Goal: Entertainment & Leisure: Consume media (video, audio)

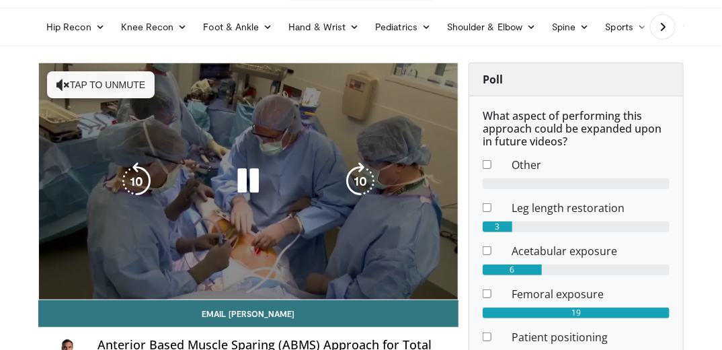
scroll to position [54, 0]
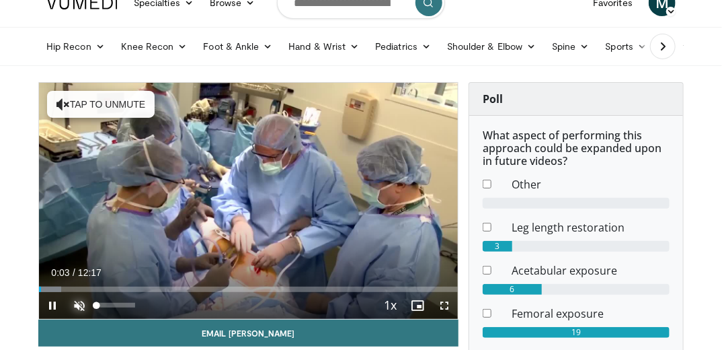
click at [78, 302] on span "Video Player" at bounding box center [79, 305] width 27 height 27
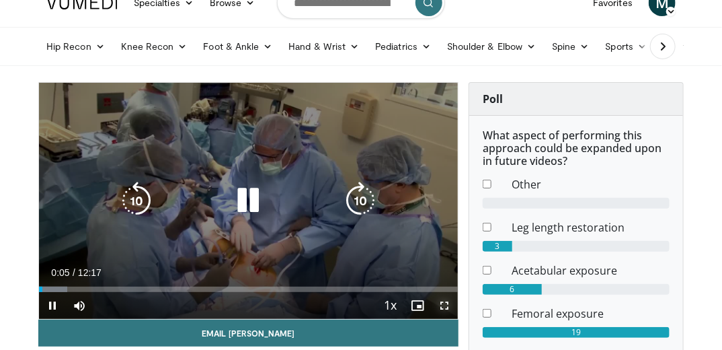
drag, startPoint x: 441, startPoint y: 305, endPoint x: 444, endPoint y: 345, distance: 39.7
click at [441, 305] on span "Video Player" at bounding box center [444, 305] width 27 height 27
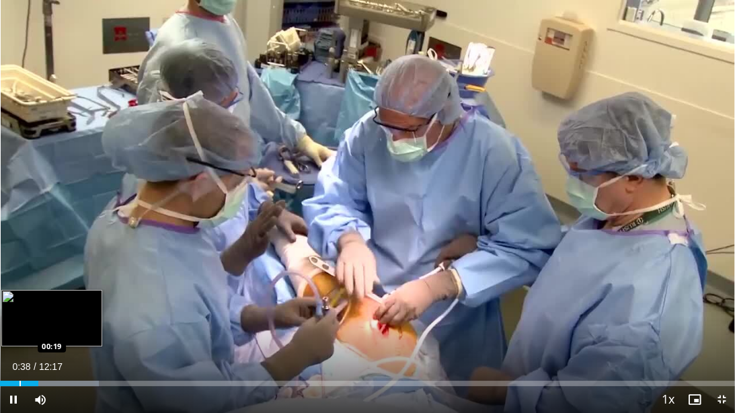
click at [19, 349] on div "Progress Bar" at bounding box center [19, 382] width 1 height 5
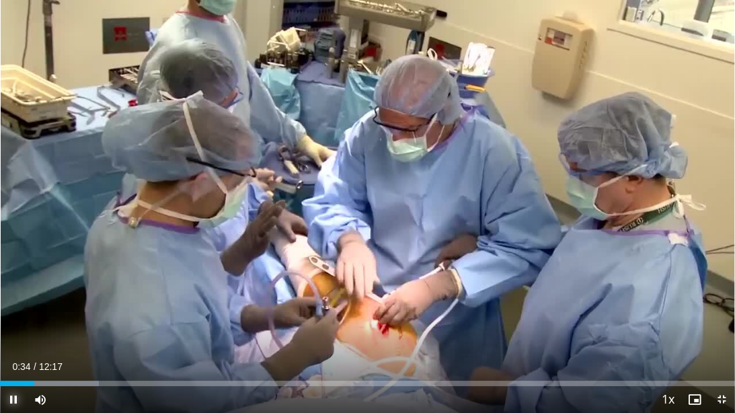
click at [7, 349] on span "Video Player" at bounding box center [13, 399] width 27 height 27
click at [15, 349] on span "Video Player" at bounding box center [13, 399] width 27 height 27
click at [12, 349] on span "Video Player" at bounding box center [13, 399] width 27 height 27
click at [11, 349] on span "Video Player" at bounding box center [13, 399] width 27 height 27
click at [9, 349] on span "Video Player" at bounding box center [13, 399] width 27 height 27
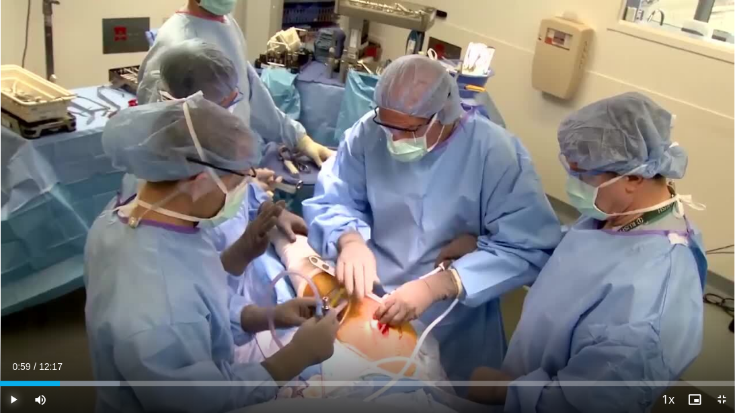
click at [13, 349] on span "Video Player" at bounding box center [13, 399] width 27 height 27
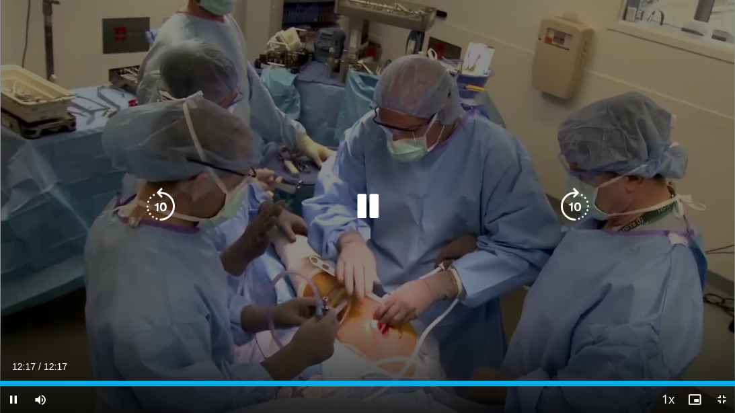
click at [367, 203] on icon "Video Player" at bounding box center [367, 207] width 38 height 38
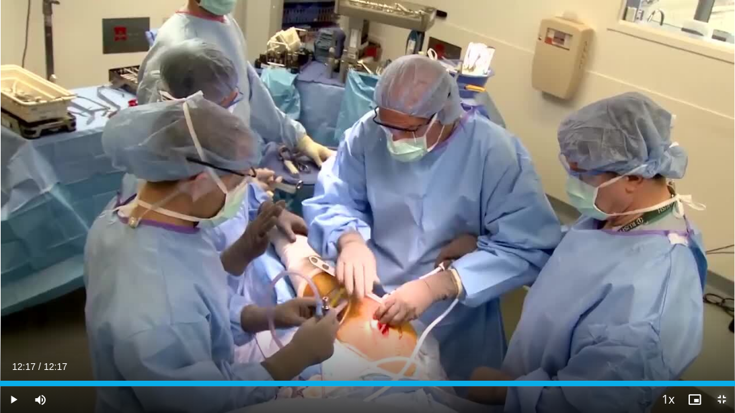
click at [719, 349] on span "Video Player" at bounding box center [721, 399] width 27 height 27
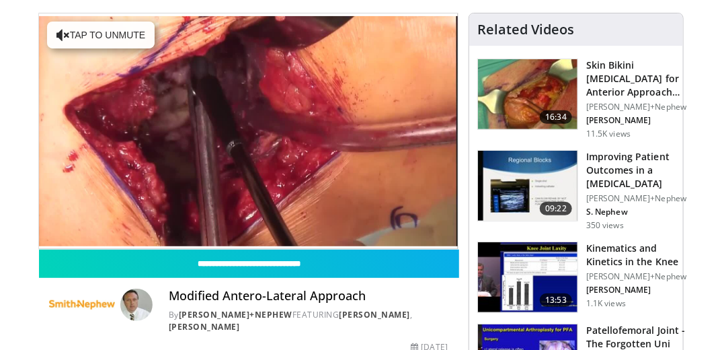
scroll to position [108, 0]
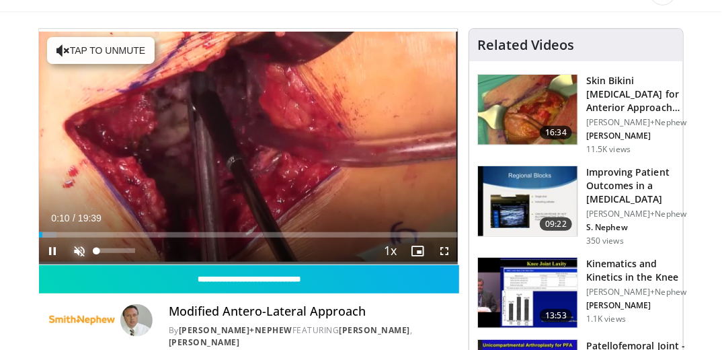
click at [81, 251] on span "Video Player" at bounding box center [79, 250] width 27 height 27
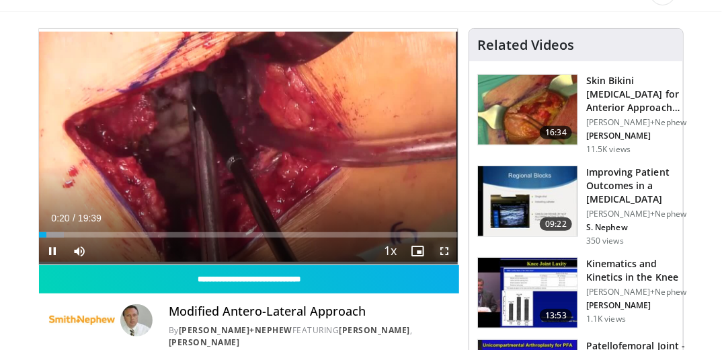
click at [444, 250] on span "Video Player" at bounding box center [444, 250] width 27 height 27
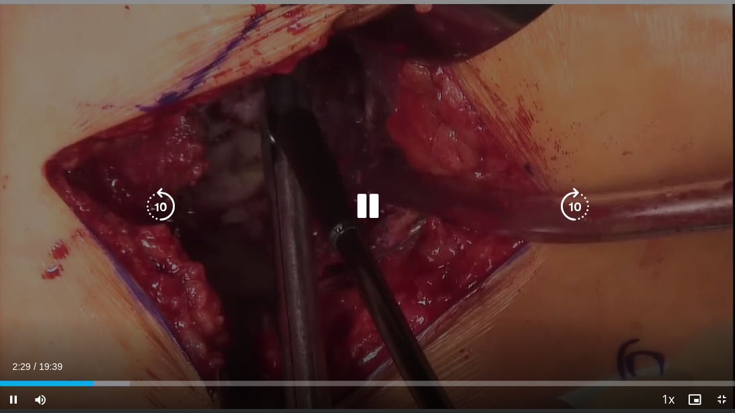
click at [376, 210] on icon "Video Player" at bounding box center [367, 207] width 38 height 38
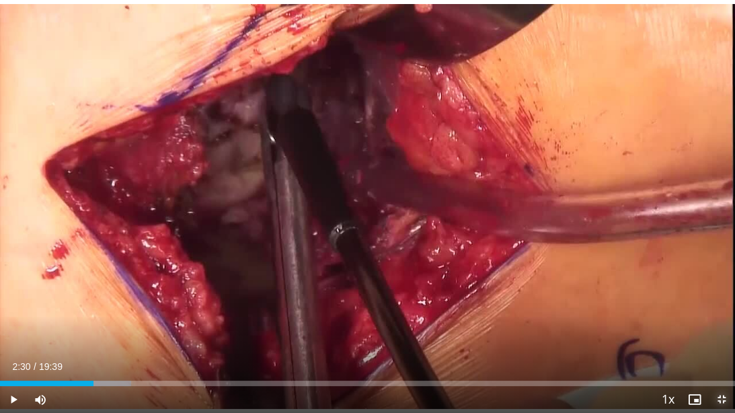
click at [717, 349] on span "Video Player" at bounding box center [721, 399] width 27 height 27
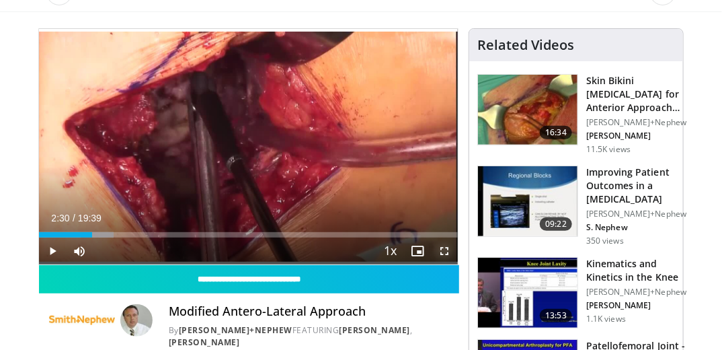
drag, startPoint x: 438, startPoint y: 249, endPoint x: 441, endPoint y: 288, distance: 39.7
click at [438, 249] on span "Video Player" at bounding box center [444, 250] width 27 height 27
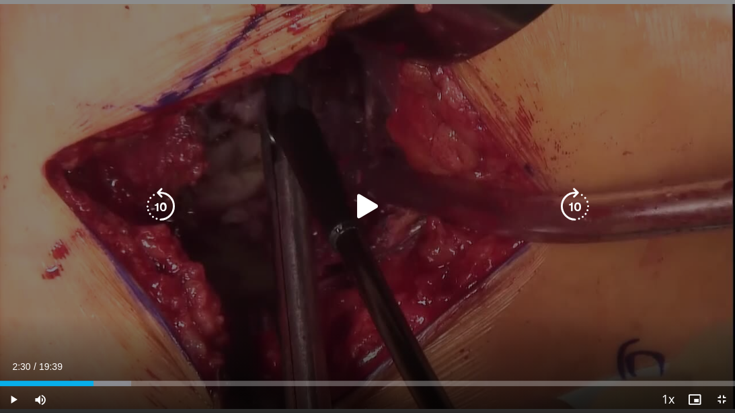
click at [362, 218] on icon "Video Player" at bounding box center [367, 207] width 38 height 38
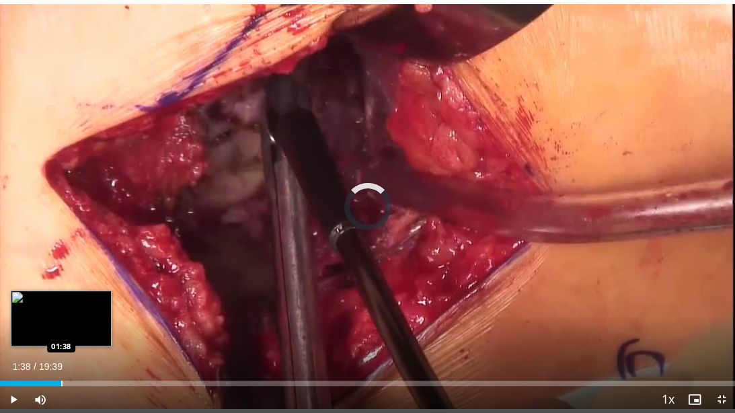
click at [61, 349] on div "Progress Bar" at bounding box center [61, 382] width 1 height 5
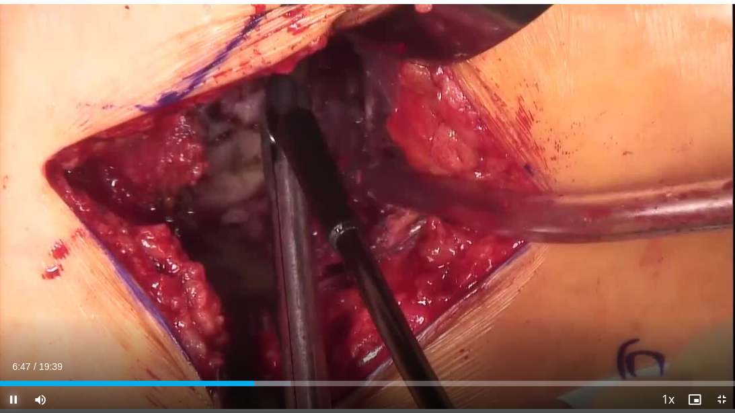
click at [11, 349] on span "Video Player" at bounding box center [13, 399] width 27 height 27
click at [717, 349] on span "Video Player" at bounding box center [721, 399] width 27 height 27
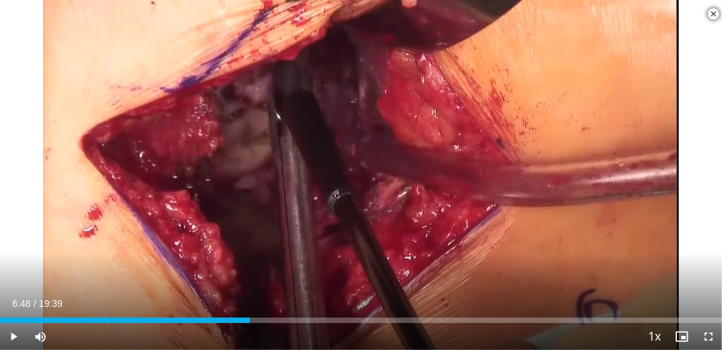
scroll to position [323, 0]
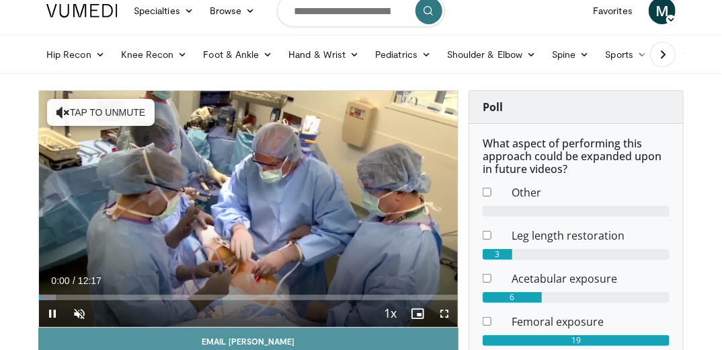
scroll to position [108, 0]
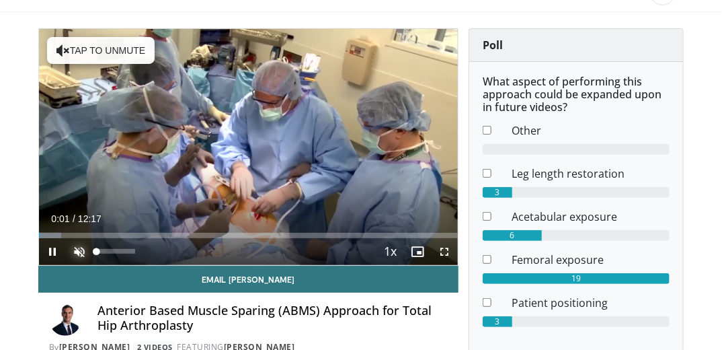
click at [85, 255] on span "Video Player" at bounding box center [79, 251] width 27 height 27
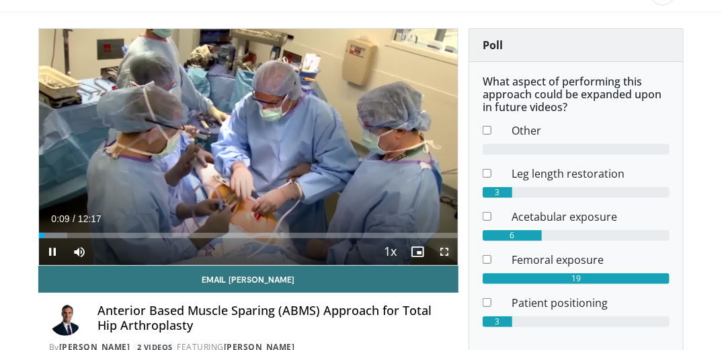
click at [439, 249] on span "Video Player" at bounding box center [444, 251] width 27 height 27
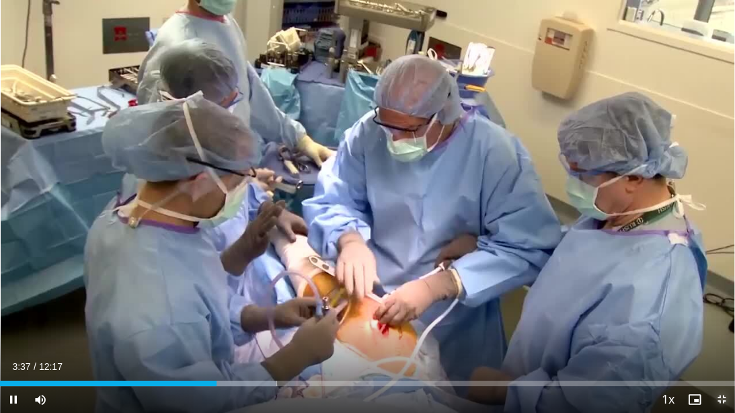
click at [721, 349] on span "Video Player" at bounding box center [721, 399] width 27 height 27
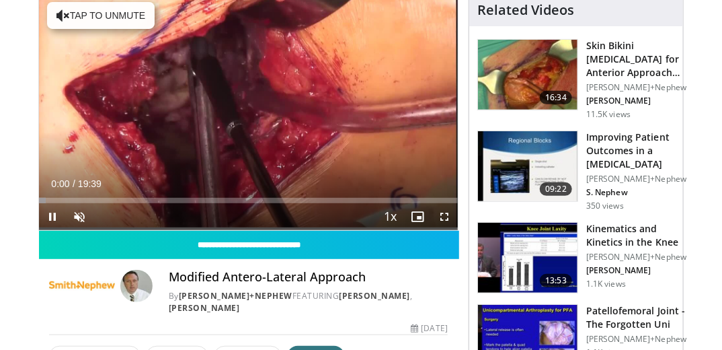
scroll to position [161, 0]
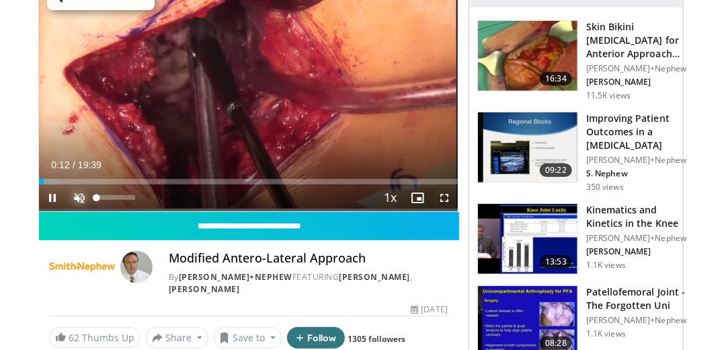
click at [73, 195] on span "Video Player" at bounding box center [79, 197] width 27 height 27
click at [443, 199] on span "Video Player" at bounding box center [444, 197] width 27 height 27
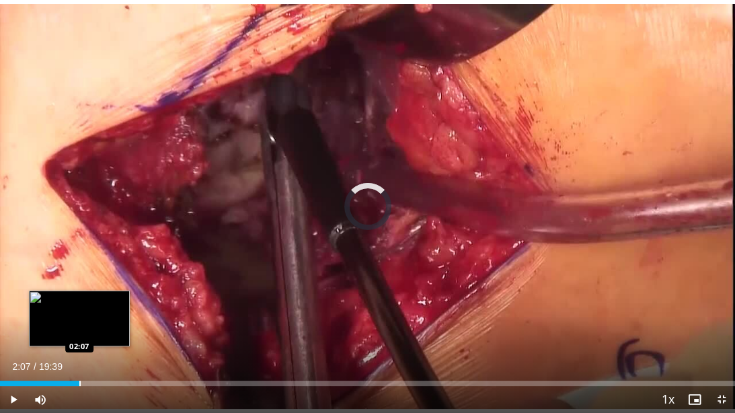
click at [79, 349] on div "Progress Bar" at bounding box center [79, 382] width 1 height 5
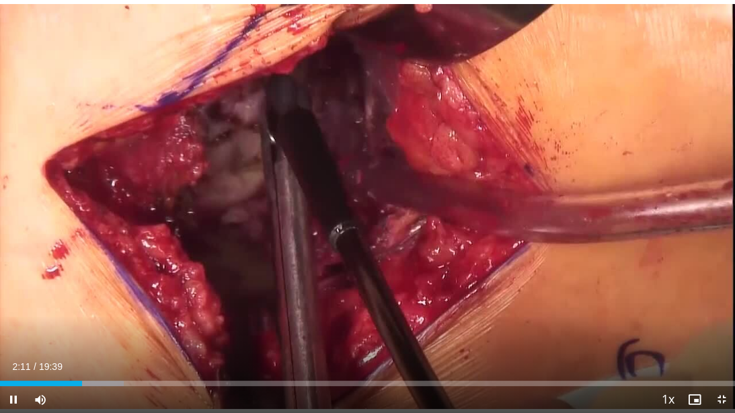
click at [133, 349] on div "Current Time 2:11 / Duration 19:39 Pause Skip Backward Skip Forward Mute Loaded…" at bounding box center [367, 399] width 735 height 27
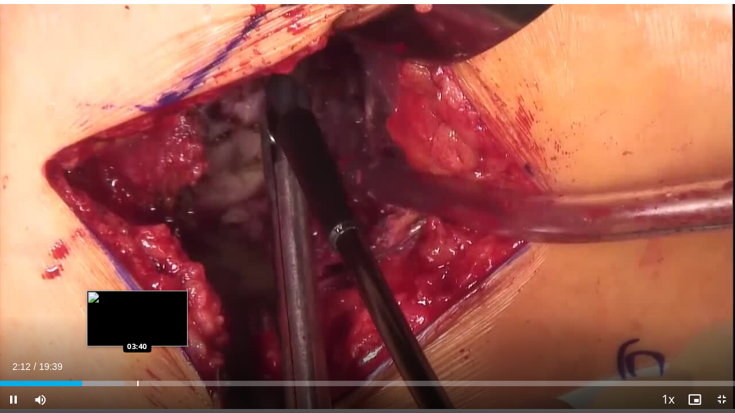
click at [137, 349] on div "Loaded : 16.81% 02:12 03:40" at bounding box center [367, 379] width 735 height 13
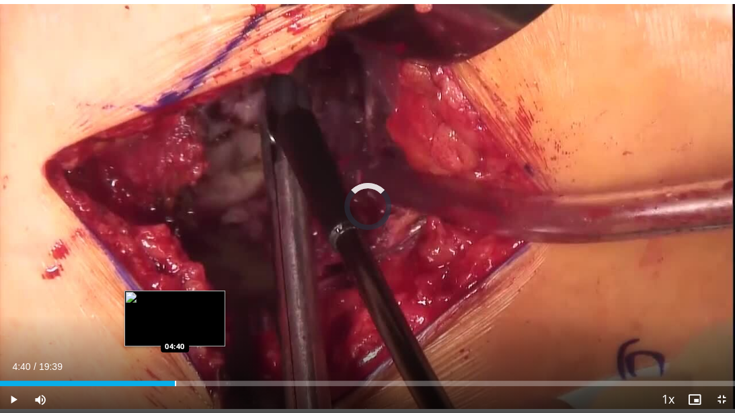
click at [175, 349] on div "Progress Bar" at bounding box center [175, 382] width 1 height 5
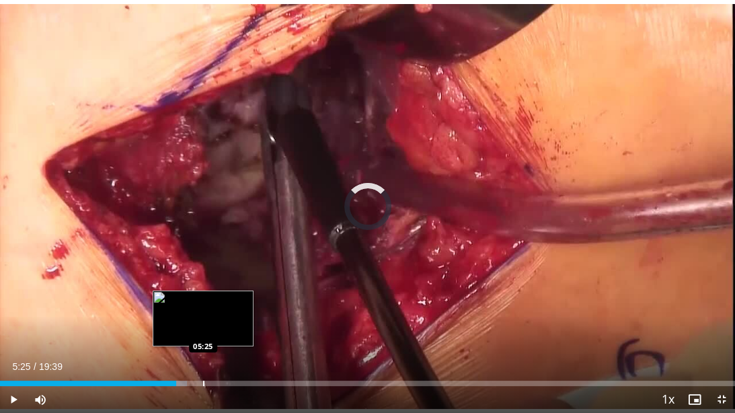
click at [203, 349] on div "Progress Bar" at bounding box center [203, 382] width 1 height 5
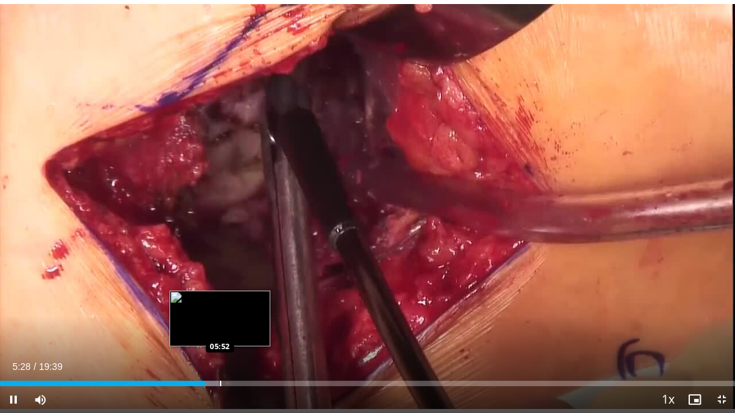
click at [220, 349] on div "Progress Bar" at bounding box center [220, 382] width 1 height 5
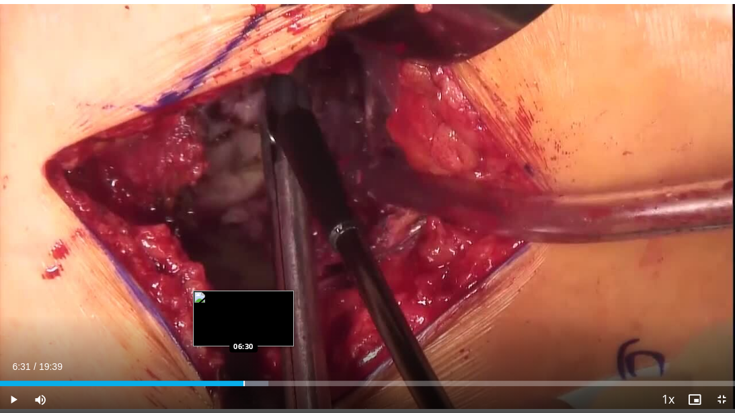
click at [244, 349] on div "Progress Bar" at bounding box center [243, 382] width 1 height 5
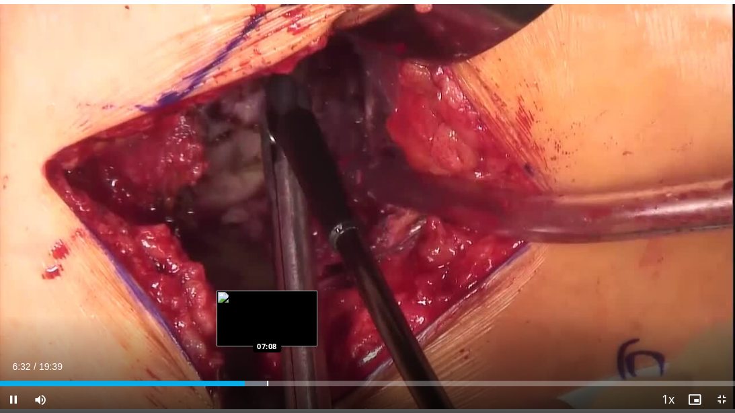
click at [267, 349] on div "Progress Bar" at bounding box center [267, 382] width 1 height 5
click at [284, 349] on div "Progress Bar" at bounding box center [284, 382] width 1 height 5
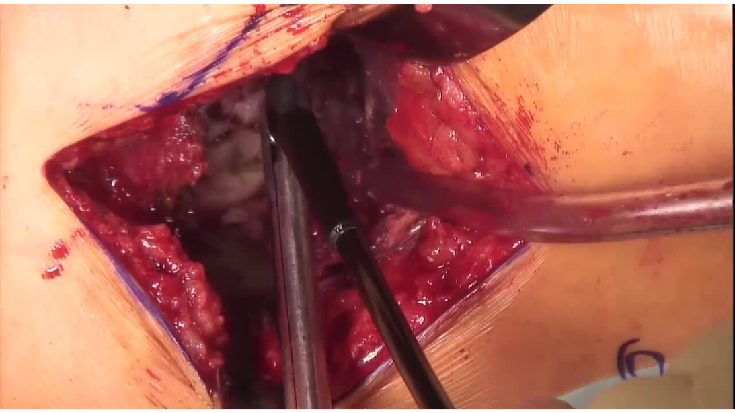
click at [94, 349] on video-js "**********" at bounding box center [367, 206] width 735 height 413
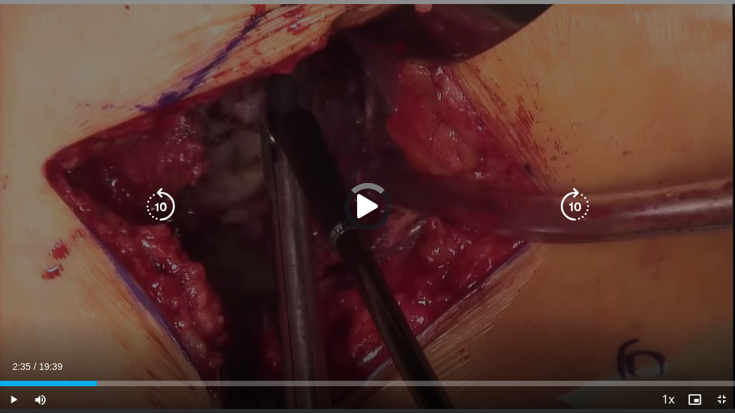
click at [97, 349] on div "Loaded : 0.00% 02:35 02:31" at bounding box center [367, 382] width 735 height 5
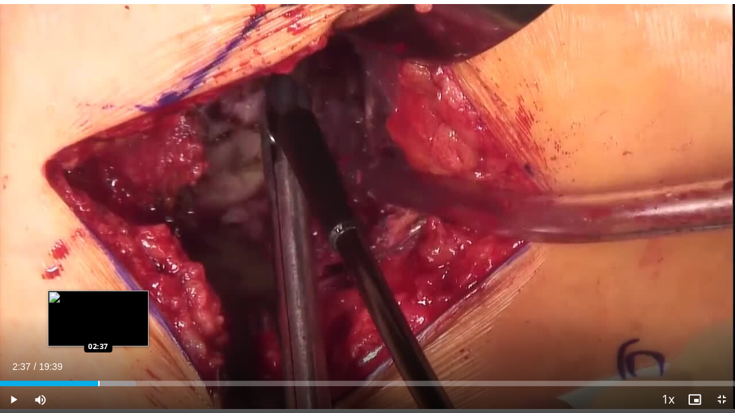
click at [98, 349] on div "Progress Bar" at bounding box center [98, 382] width 1 height 5
click at [104, 349] on div "Progress Bar" at bounding box center [104, 382] width 1 height 5
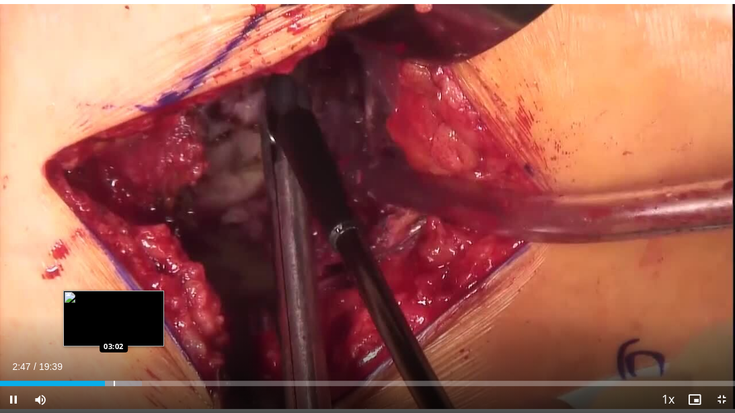
click at [114, 349] on div "Progress Bar" at bounding box center [114, 382] width 1 height 5
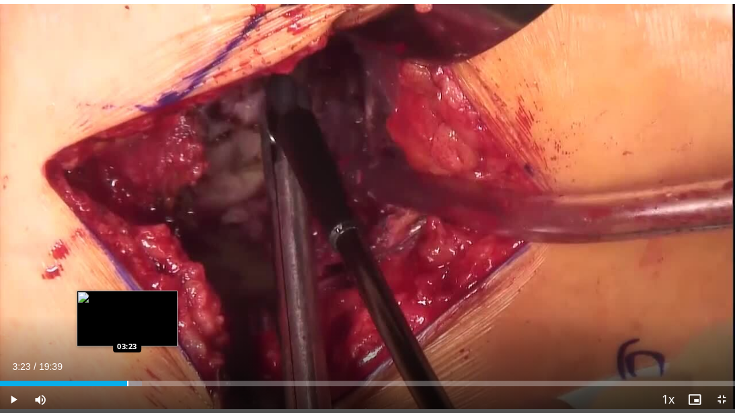
click at [127, 349] on div "Progress Bar" at bounding box center [127, 382] width 1 height 5
click at [140, 349] on div "Loaded : 21.21% 03:25 03:42" at bounding box center [367, 382] width 735 height 5
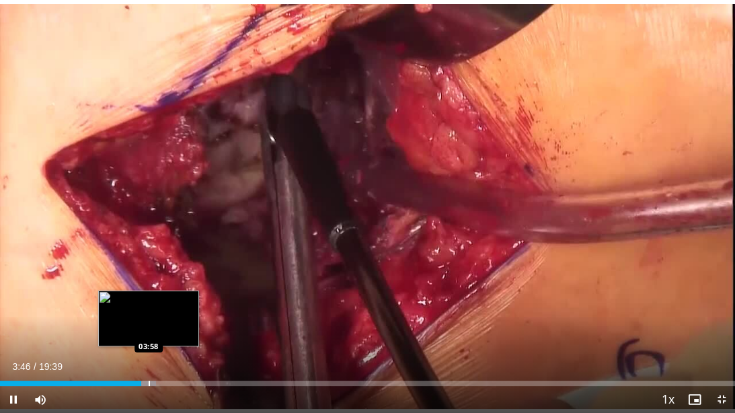
click at [149, 349] on div "Progress Bar" at bounding box center [149, 382] width 1 height 5
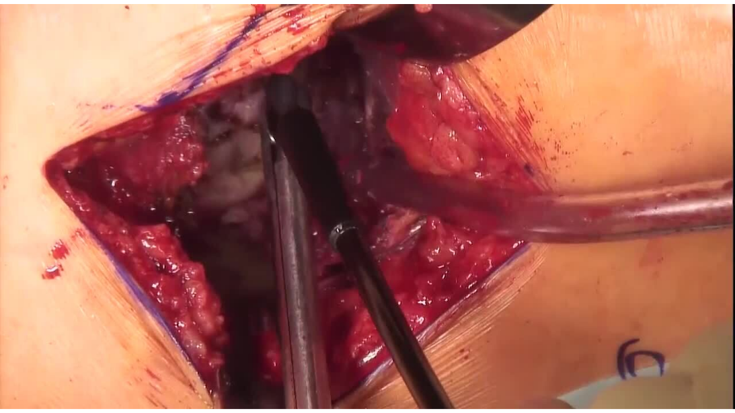
click at [154, 349] on video-js "**********" at bounding box center [367, 206] width 735 height 413
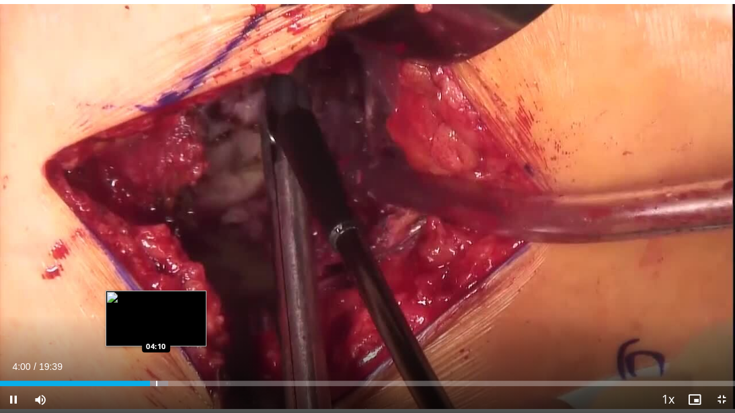
click at [156, 349] on div "Progress Bar" at bounding box center [156, 382] width 1 height 5
click at [169, 349] on div "Progress Bar" at bounding box center [169, 382] width 1 height 5
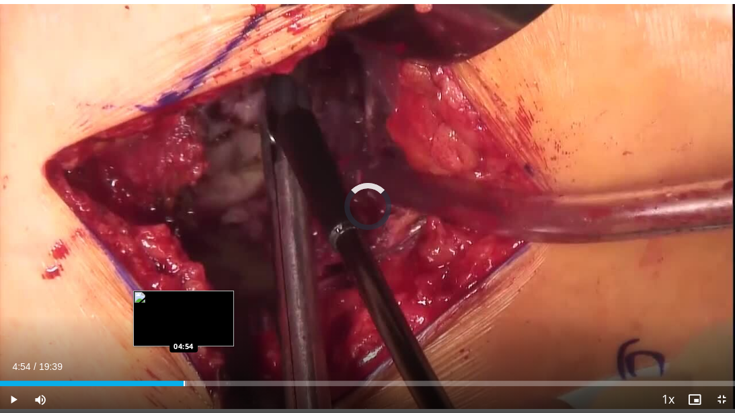
click at [184, 349] on div "Progress Bar" at bounding box center [184, 382] width 1 height 5
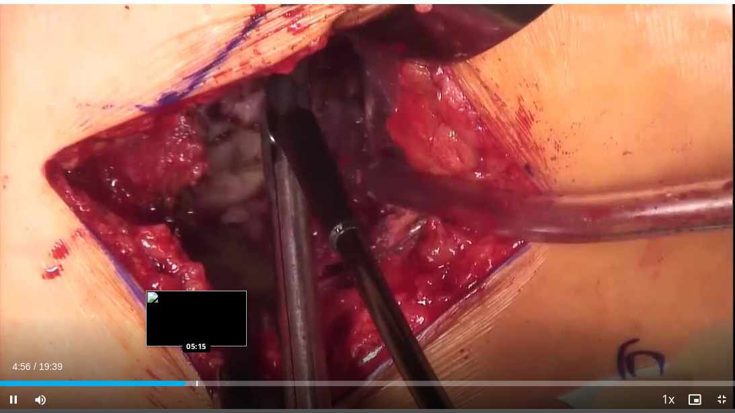
click at [196, 349] on div "Progress Bar" at bounding box center [196, 382] width 1 height 5
click at [206, 349] on div "Progress Bar" at bounding box center [206, 382] width 1 height 5
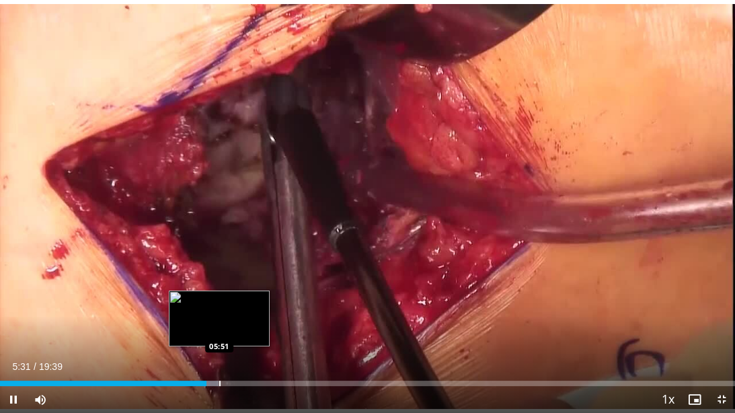
click at [219, 349] on div "Progress Bar" at bounding box center [219, 382] width 1 height 5
click at [228, 349] on div "Progress Bar" at bounding box center [228, 382] width 1 height 5
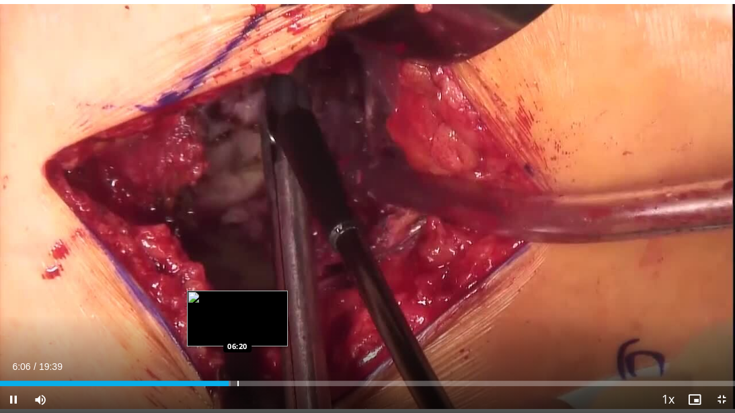
click at [237, 349] on video-js "**********" at bounding box center [367, 206] width 735 height 413
click at [238, 349] on div "Progress Bar" at bounding box center [238, 382] width 1 height 5
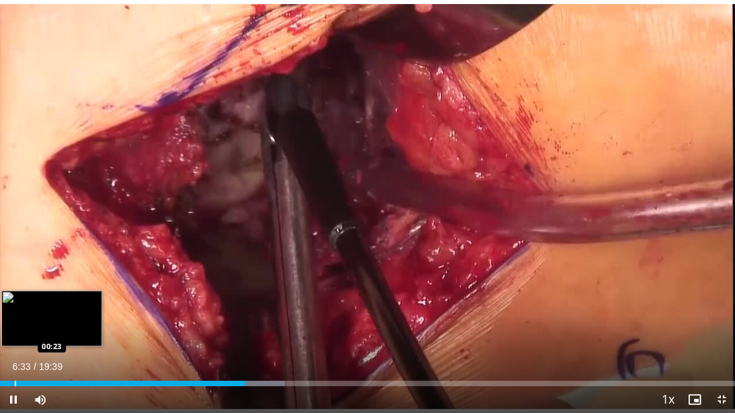
click at [15, 349] on div "Progress Bar" at bounding box center [15, 382] width 1 height 5
click at [50, 349] on div "Progress Bar" at bounding box center [50, 382] width 1 height 5
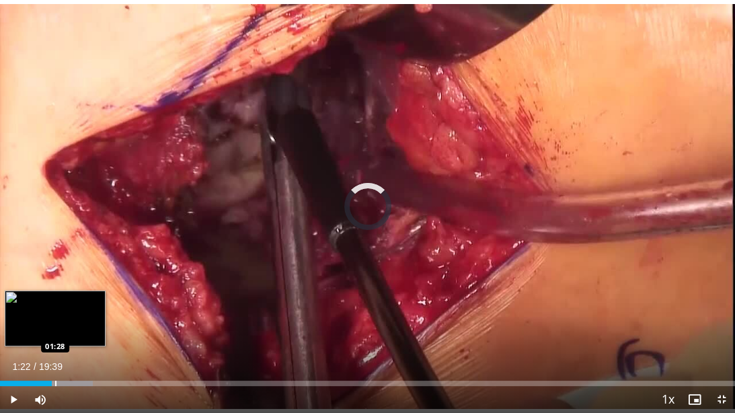
click at [55, 349] on div "Progress Bar" at bounding box center [55, 382] width 1 height 5
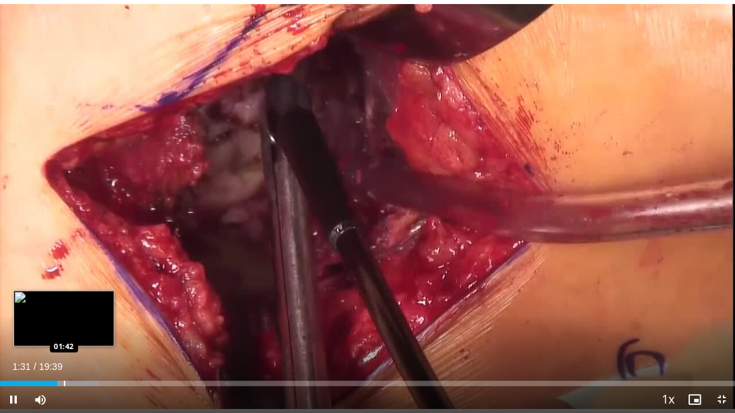
click at [65, 349] on div "Progress Bar" at bounding box center [64, 382] width 1 height 5
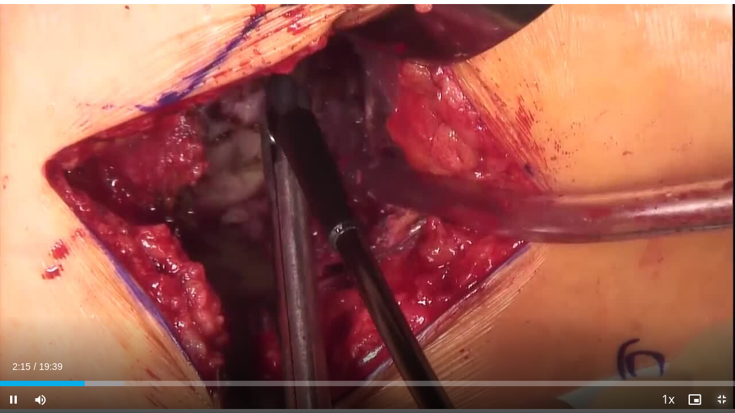
click at [718, 349] on span "Video Player" at bounding box center [721, 399] width 27 height 27
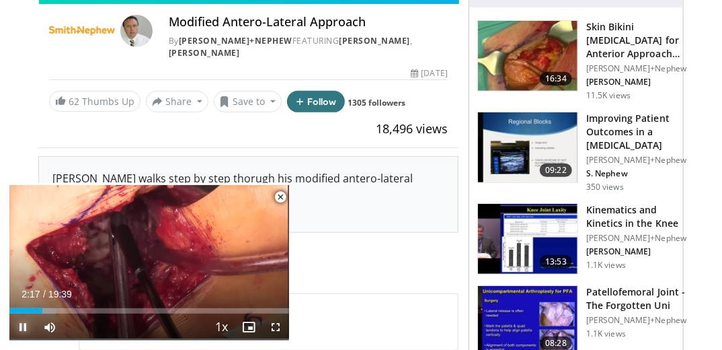
click at [24, 328] on span "Video Player" at bounding box center [22, 326] width 27 height 27
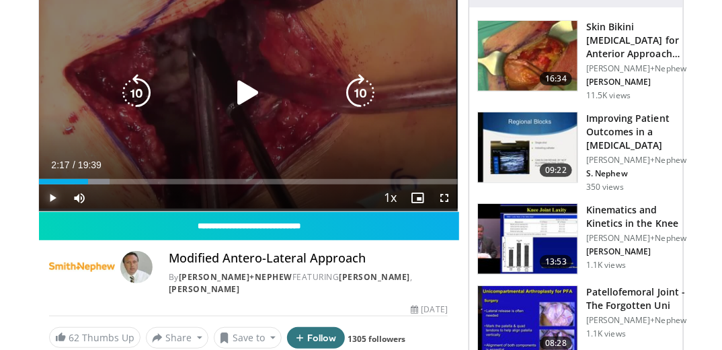
scroll to position [0, 0]
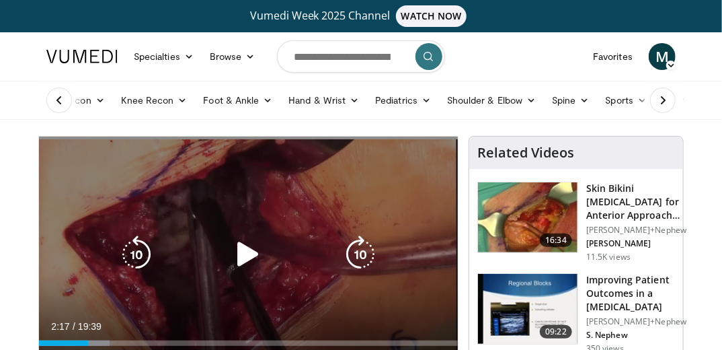
click at [233, 252] on icon "Video Player" at bounding box center [248, 254] width 38 height 38
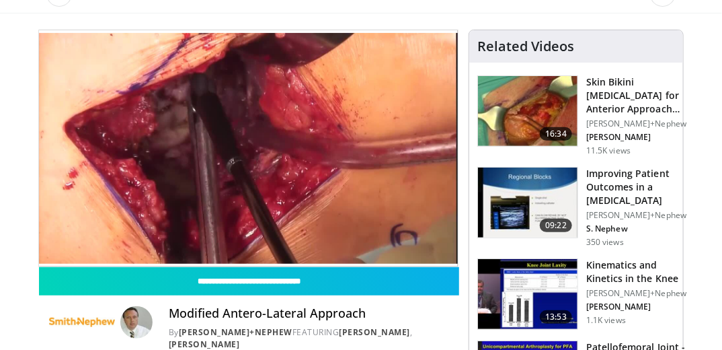
scroll to position [108, 0]
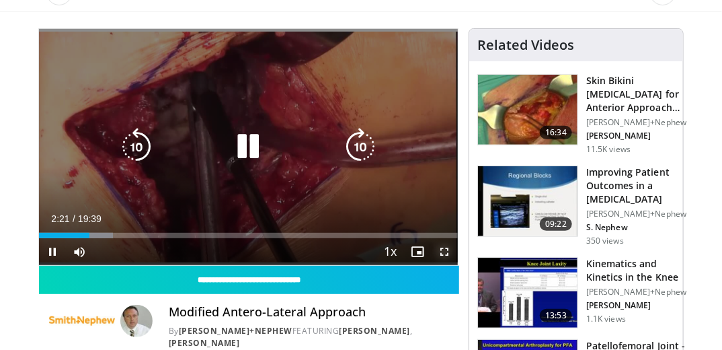
drag, startPoint x: 444, startPoint y: 253, endPoint x: 446, endPoint y: 293, distance: 40.4
click at [444, 253] on span "Video Player" at bounding box center [444, 251] width 27 height 27
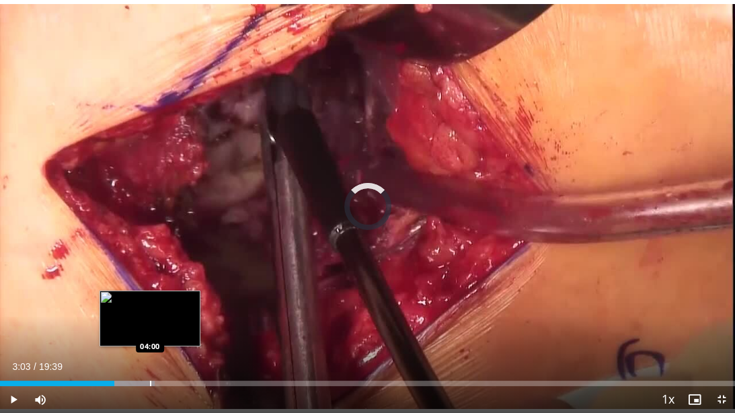
click at [150, 349] on div "Progress Bar" at bounding box center [150, 382] width 1 height 5
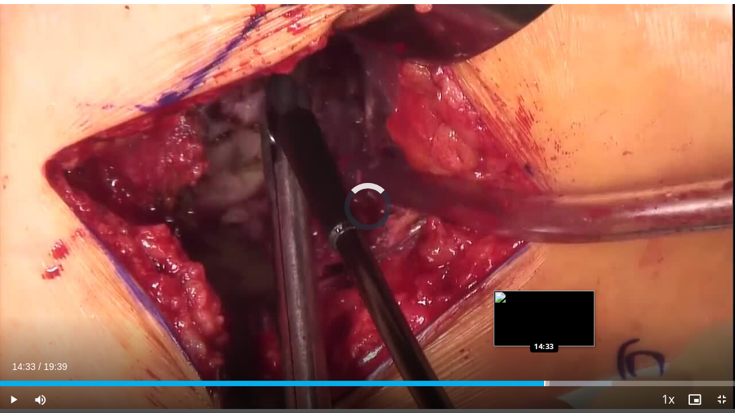
click at [544, 349] on div "Progress Bar" at bounding box center [544, 382] width 1 height 5
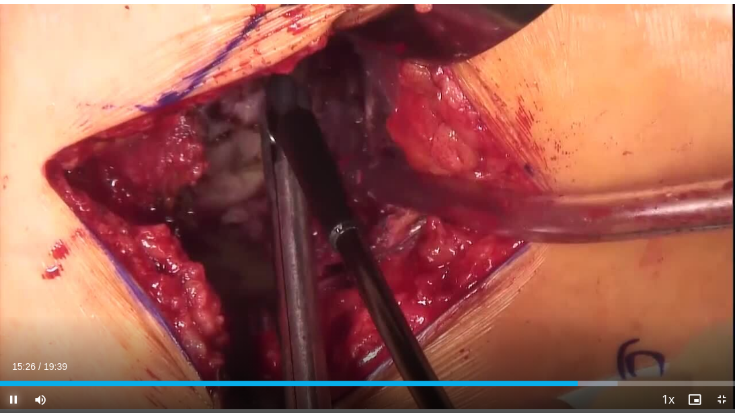
drag, startPoint x: 13, startPoint y: 397, endPoint x: 54, endPoint y: 387, distance: 41.6
click at [13, 349] on span "Video Player" at bounding box center [13, 399] width 27 height 27
click at [721, 349] on span "Video Player" at bounding box center [721, 399] width 27 height 27
